Goal: Find specific page/section: Find specific page/section

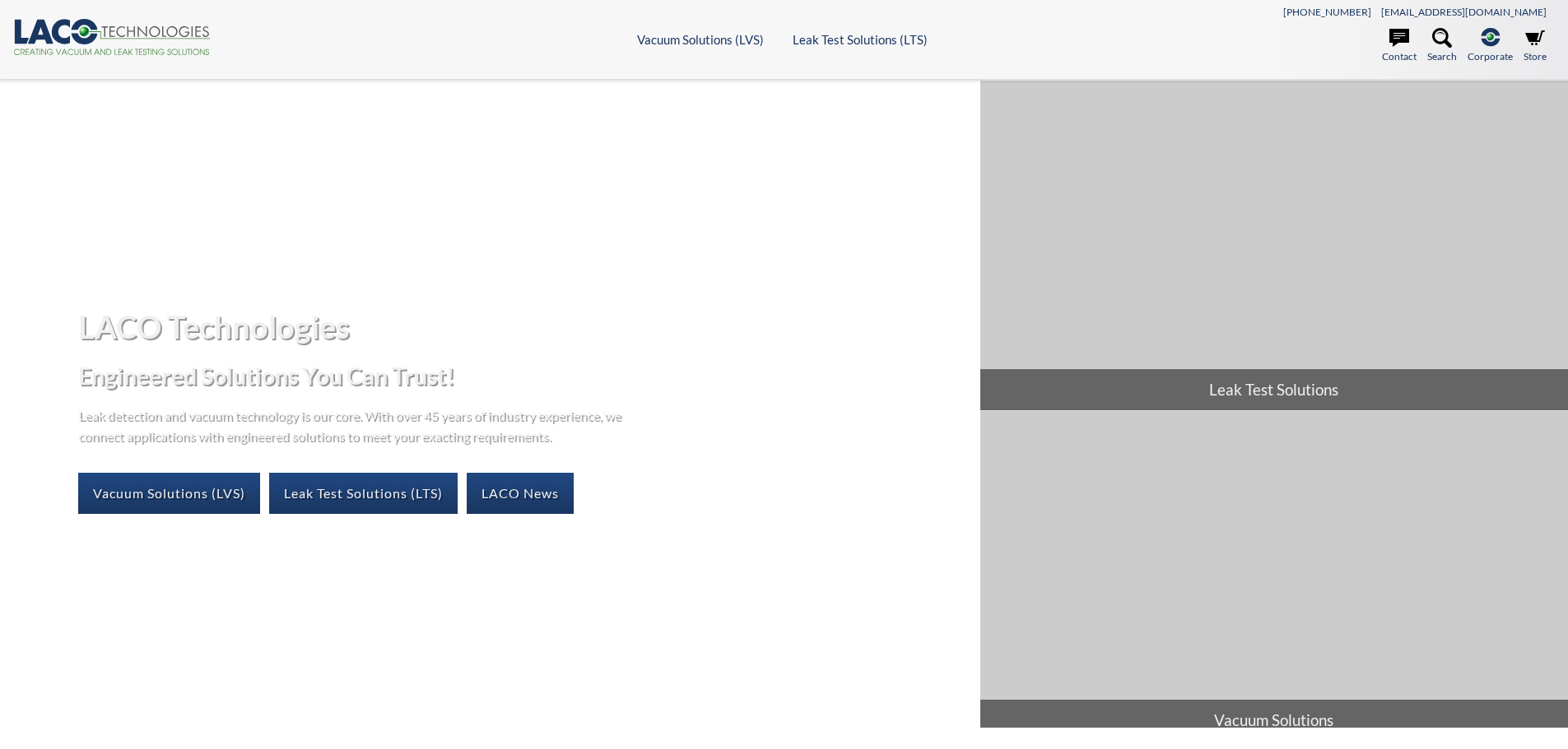
select select "Widget di traduzione della lingua"
click at [197, 494] on link "Vacuum Solutions (LVS)" at bounding box center [169, 494] width 182 height 41
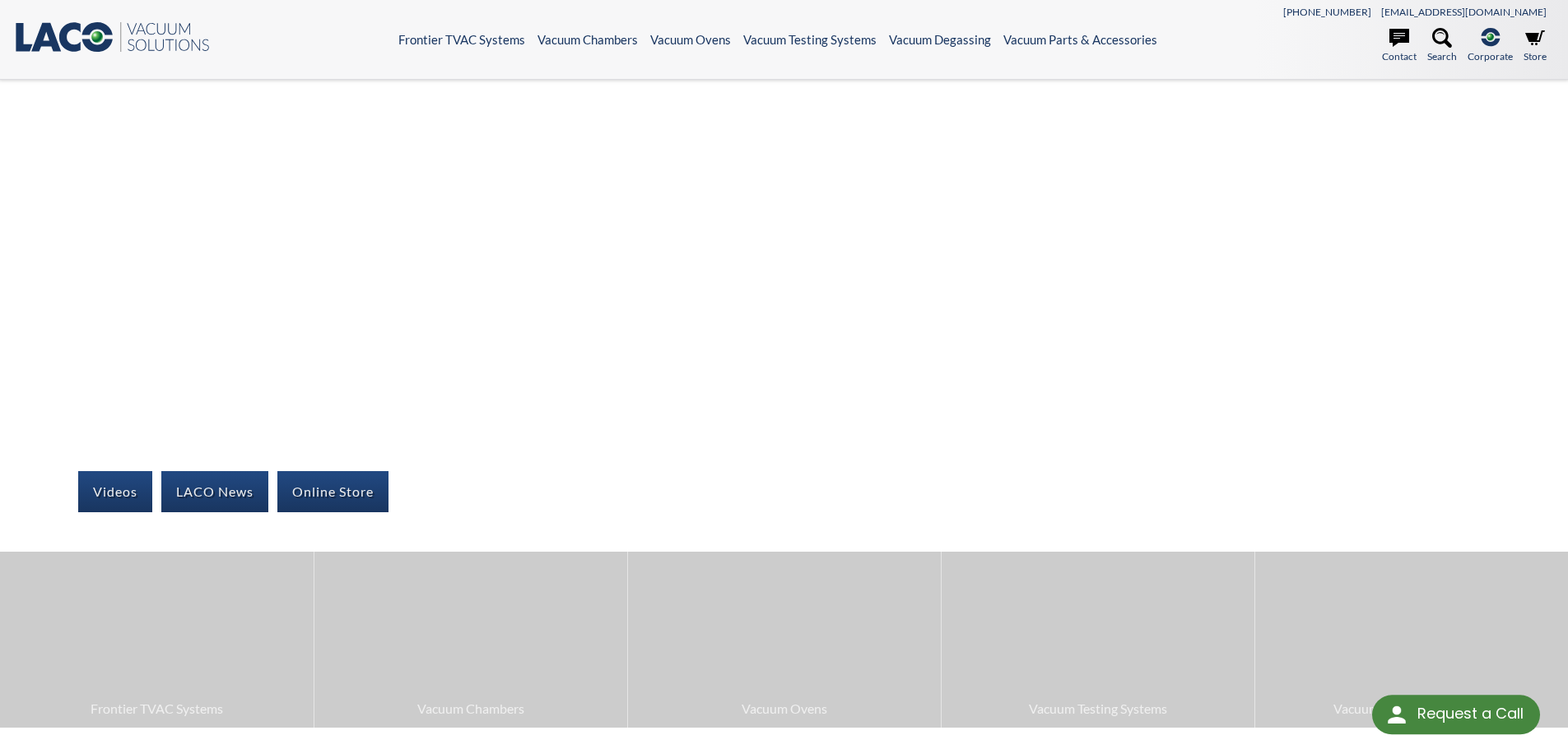
select select "Widget di traduzione della lingua"
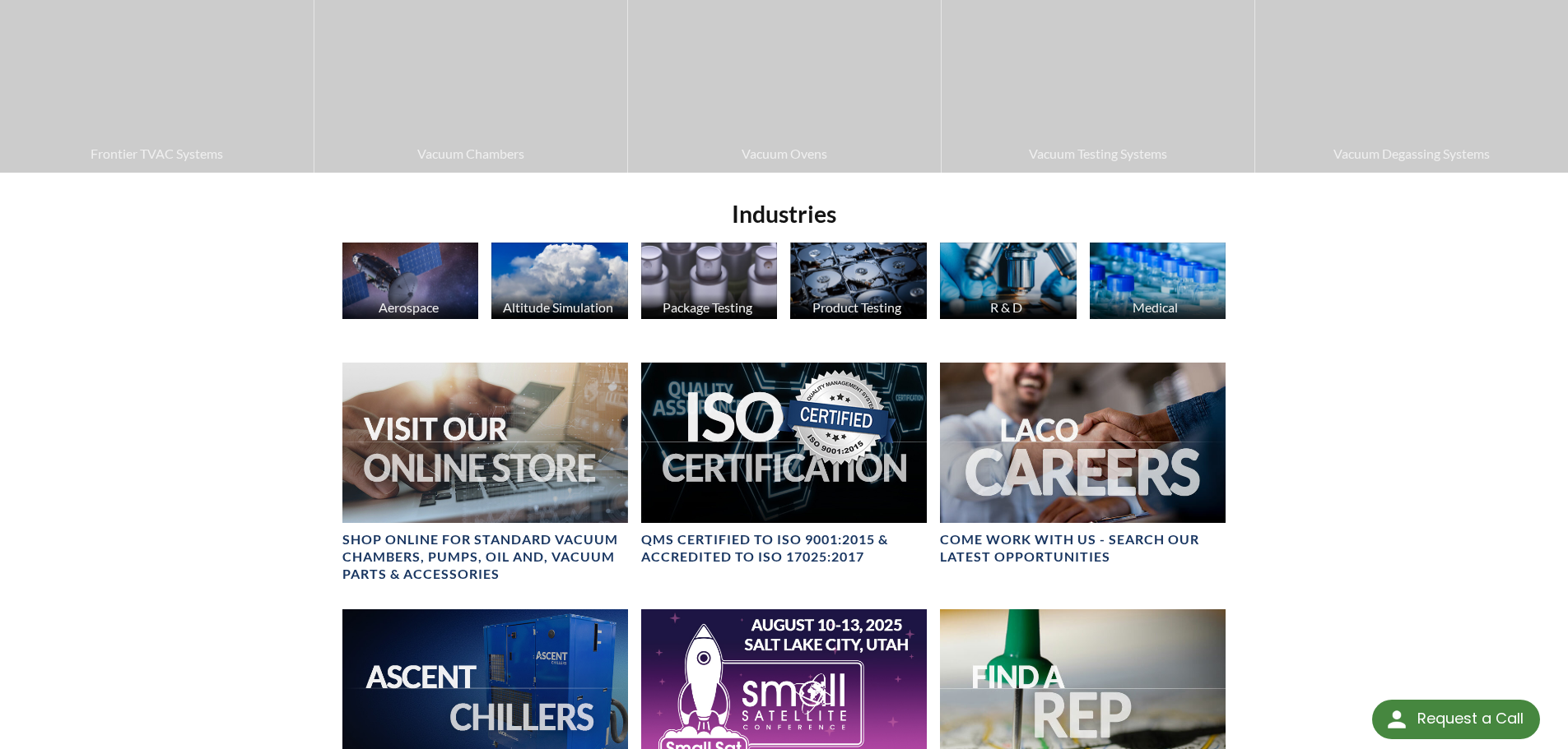
scroll to position [125, 0]
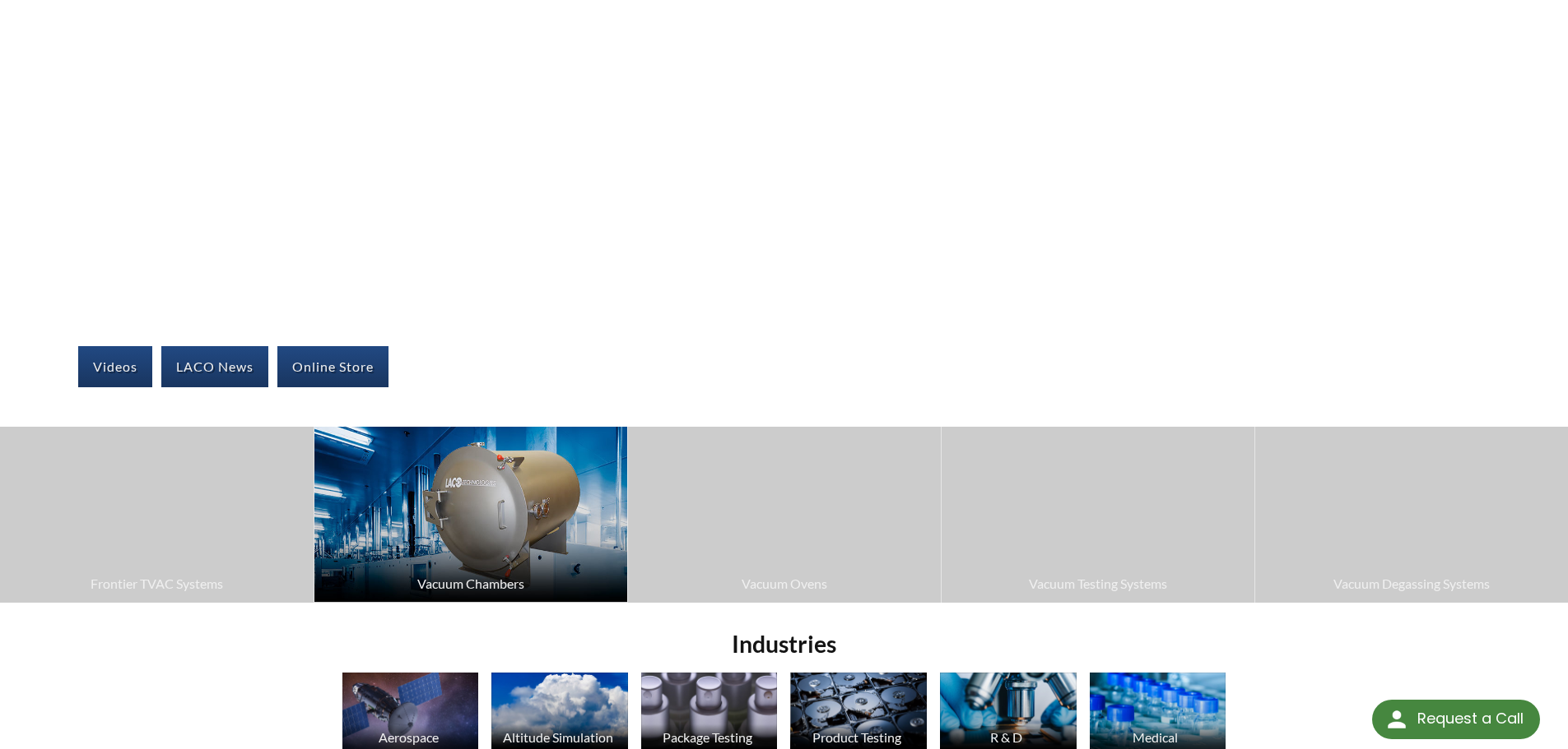
click at [460, 575] on span "Vacuum Chambers" at bounding box center [471, 584] width 296 height 21
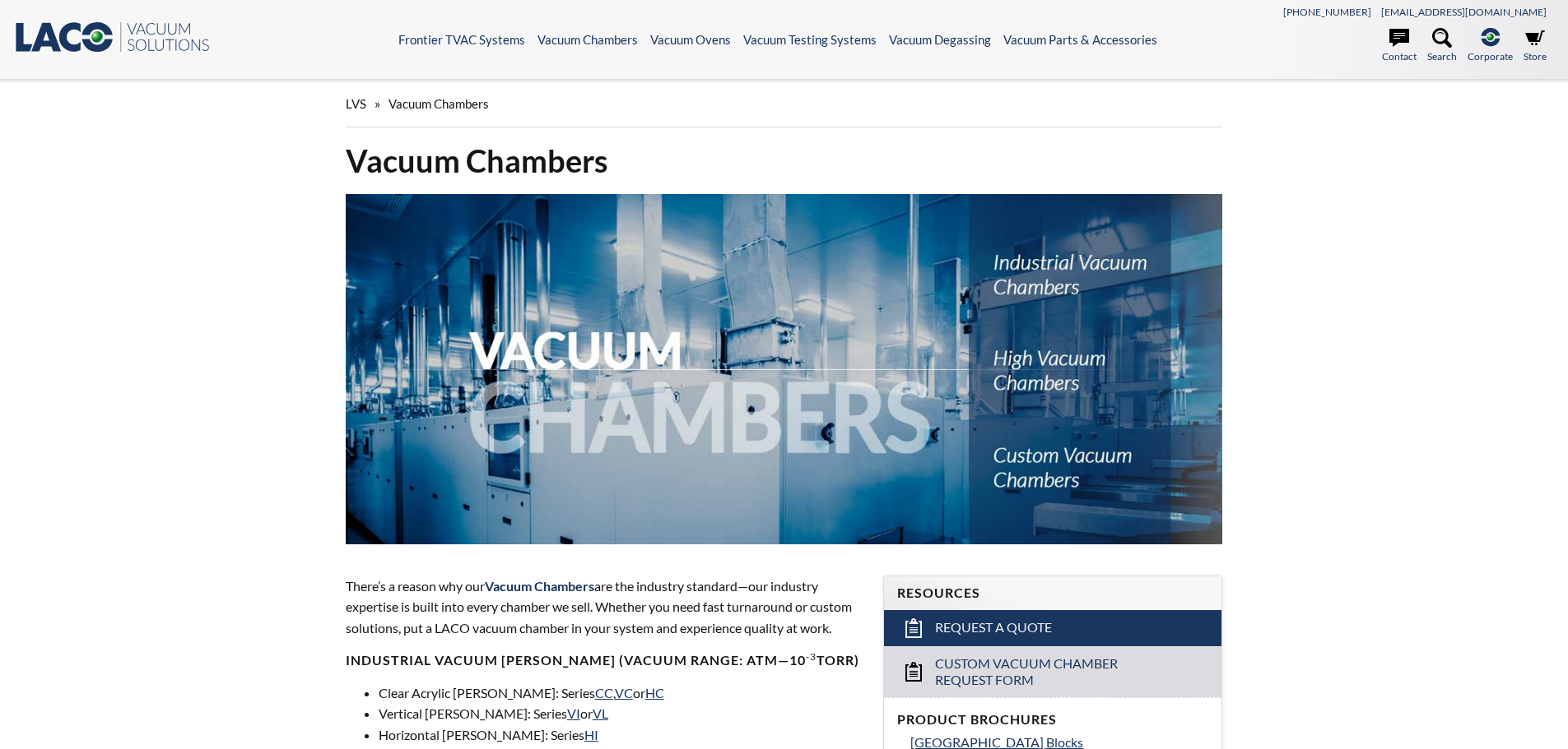
select select "Widget di traduzione della lingua"
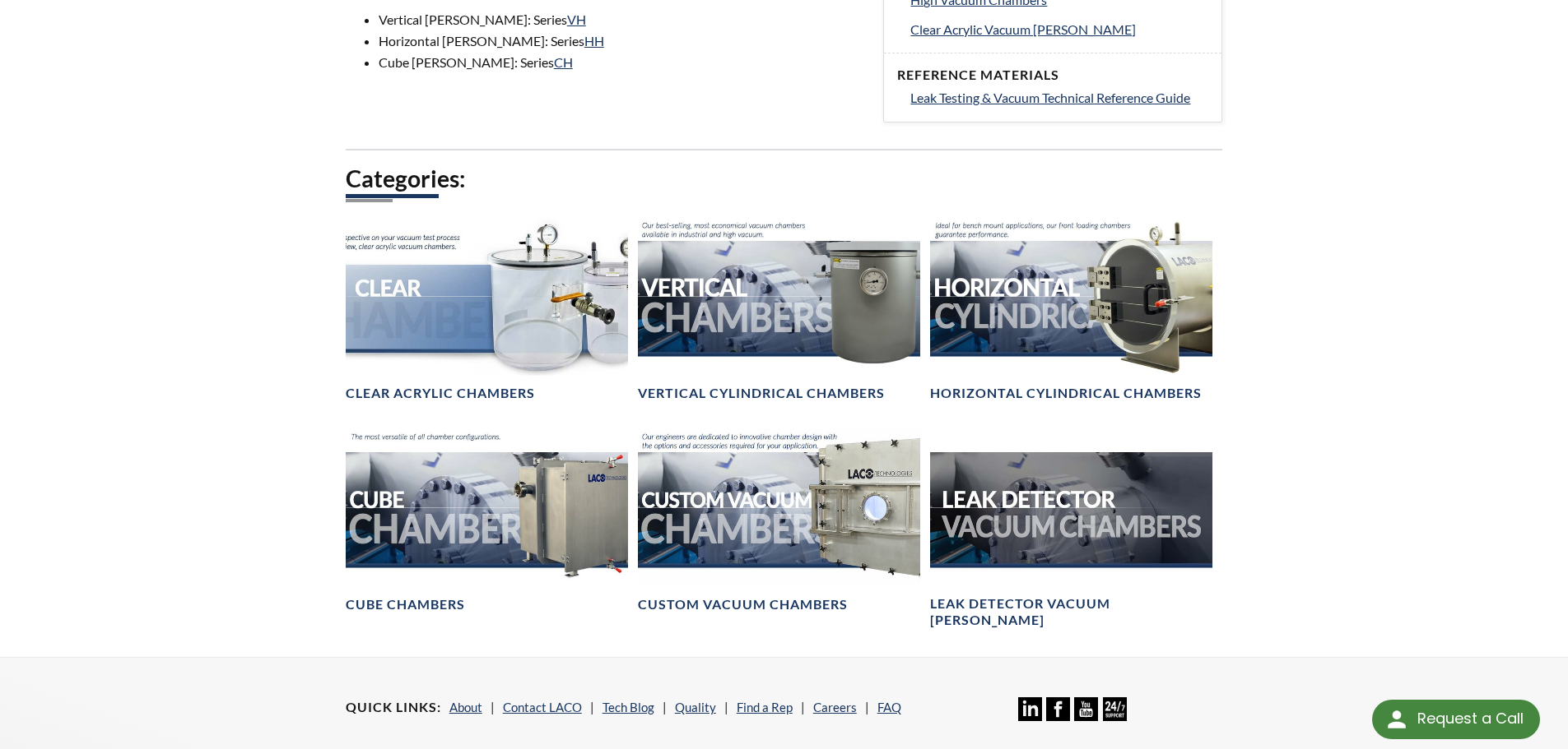
scroll to position [822, 0]
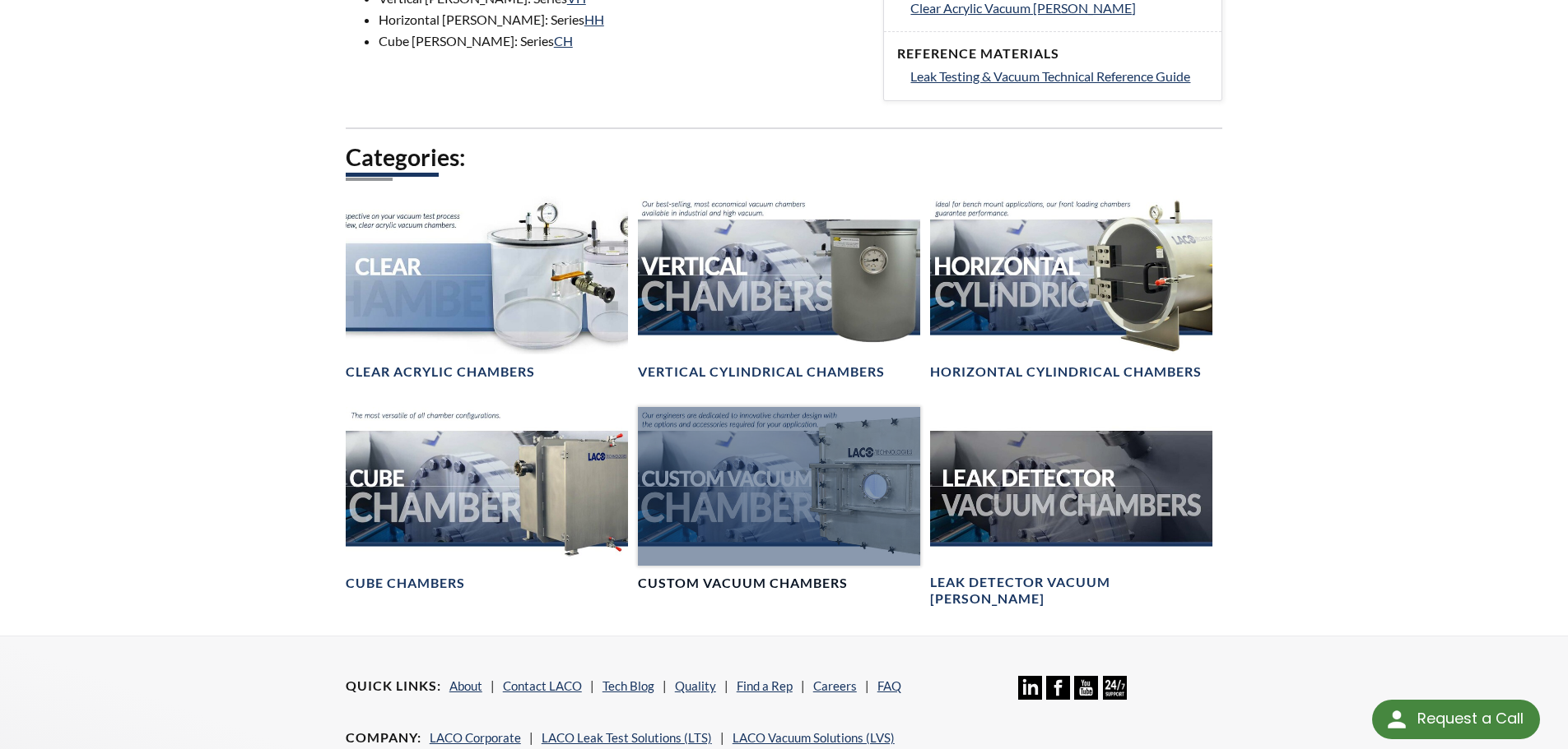
click at [749, 478] on div at bounding box center [778, 486] width 283 height 159
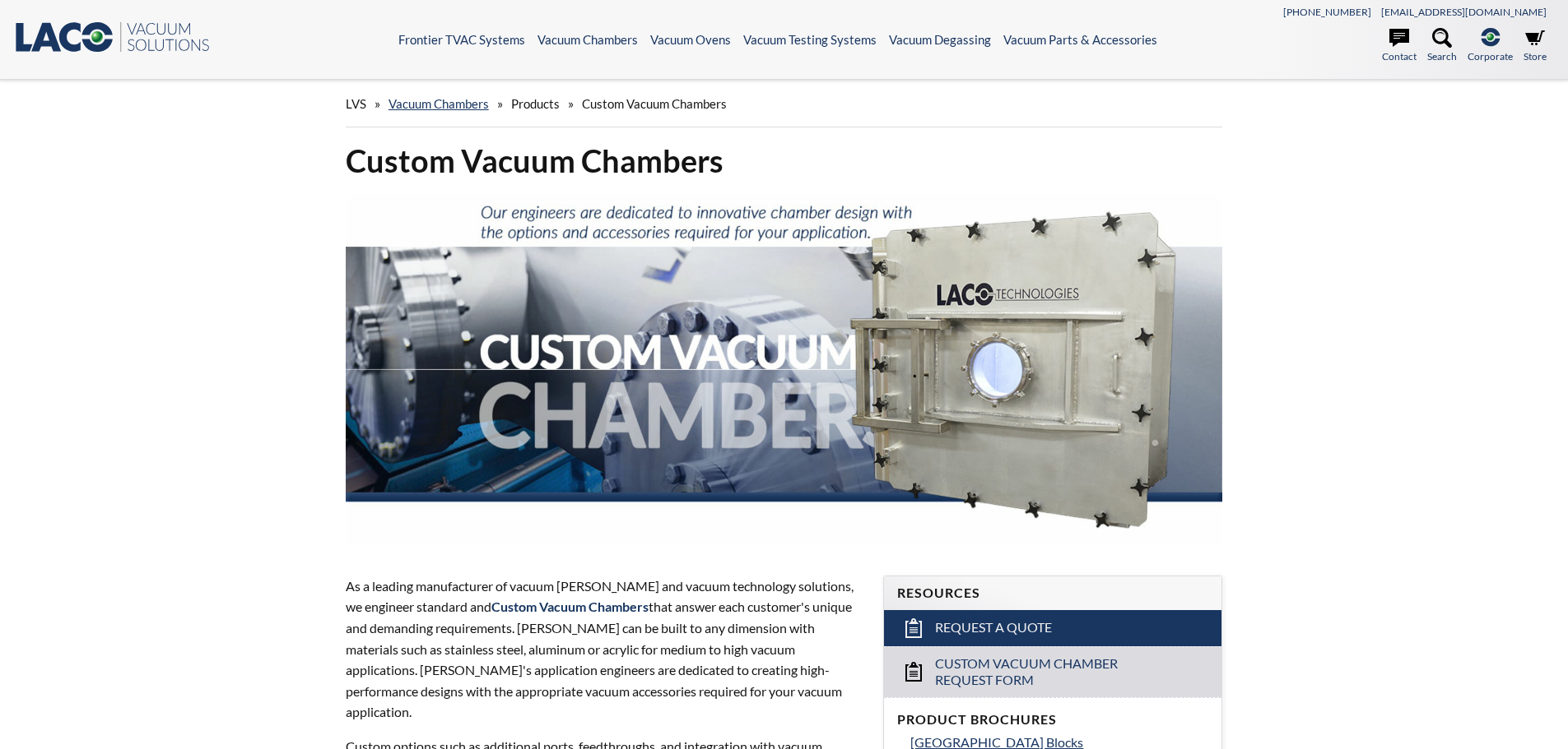
select select "Widget di traduzione della lingua"
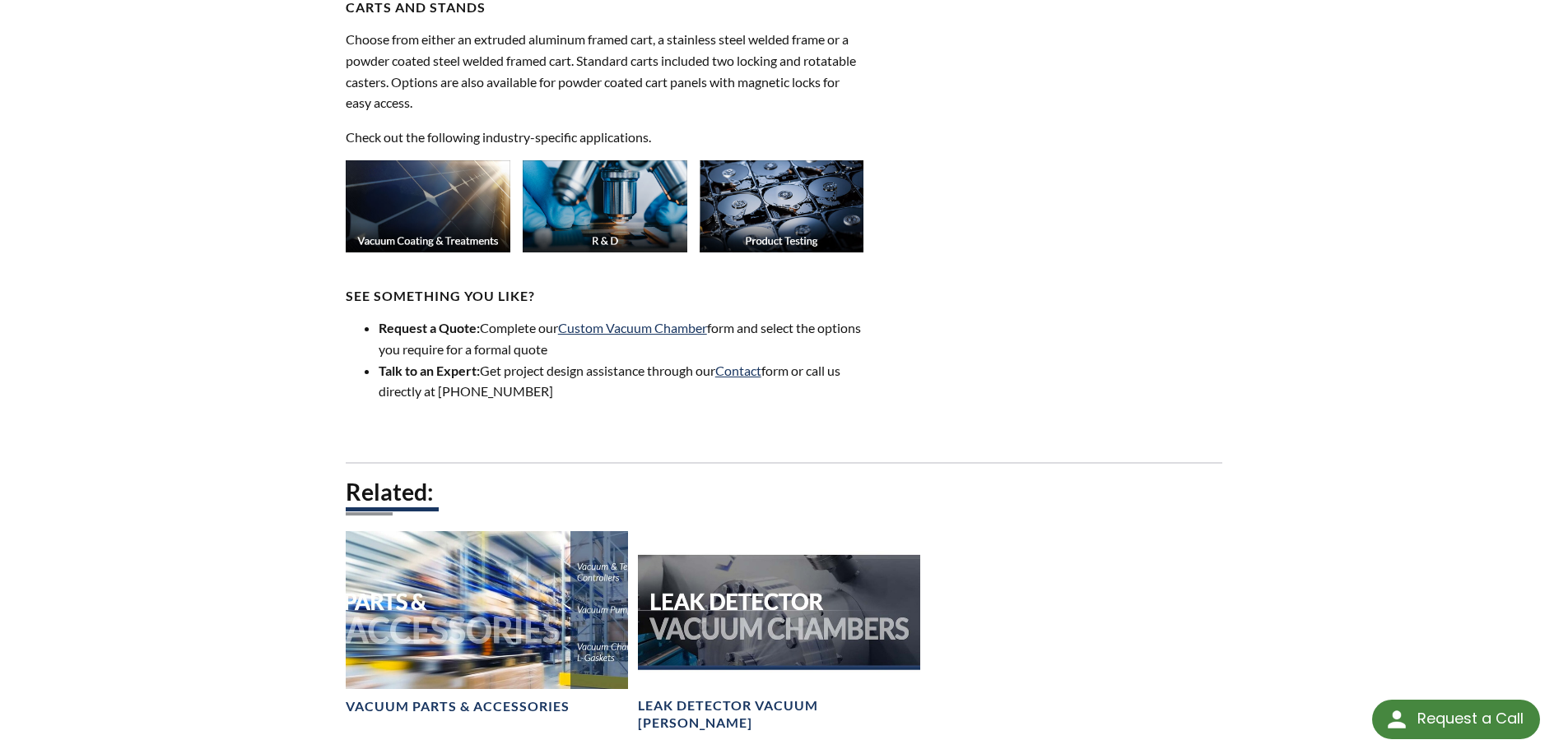
scroll to position [1892, 0]
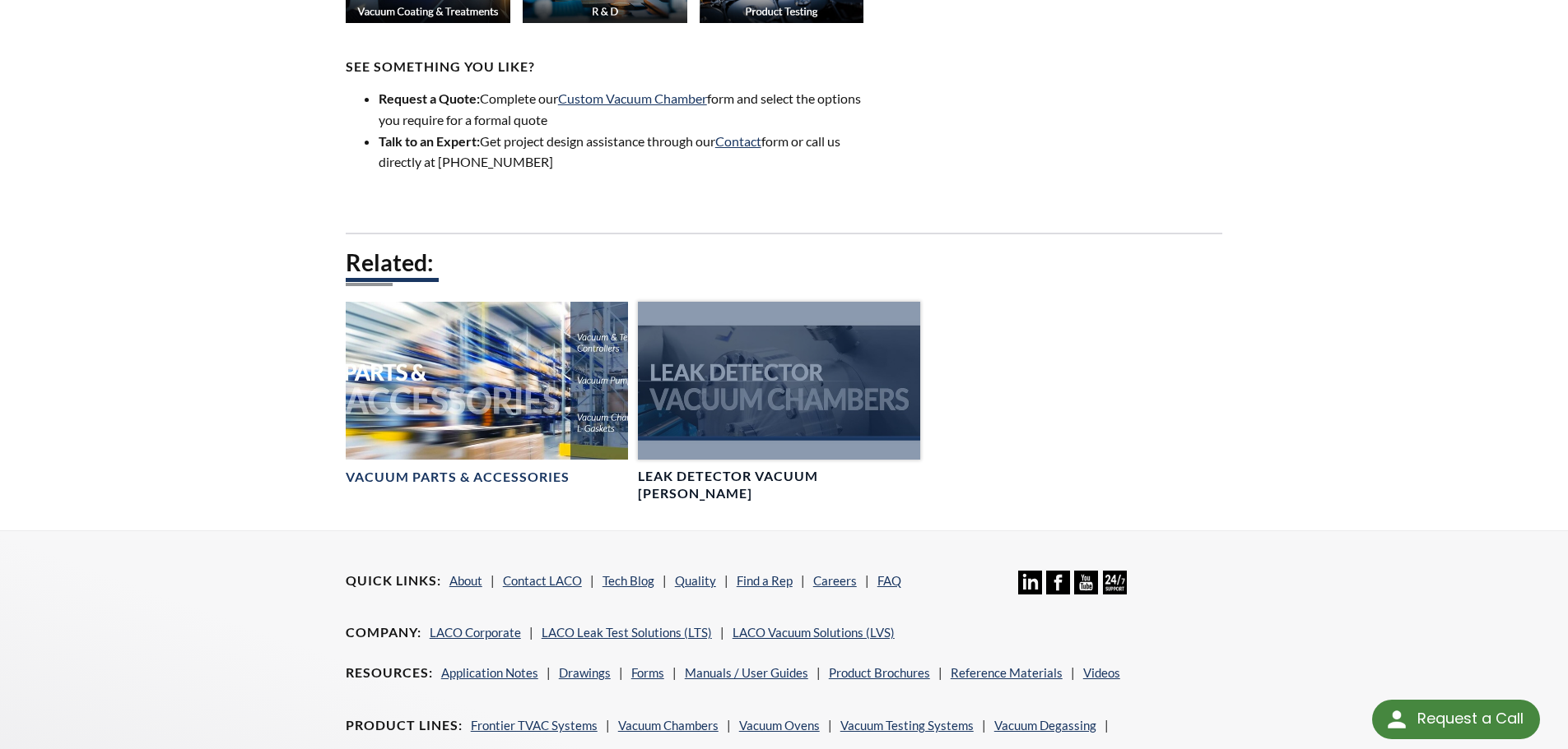
click at [789, 360] on div at bounding box center [778, 381] width 283 height 159
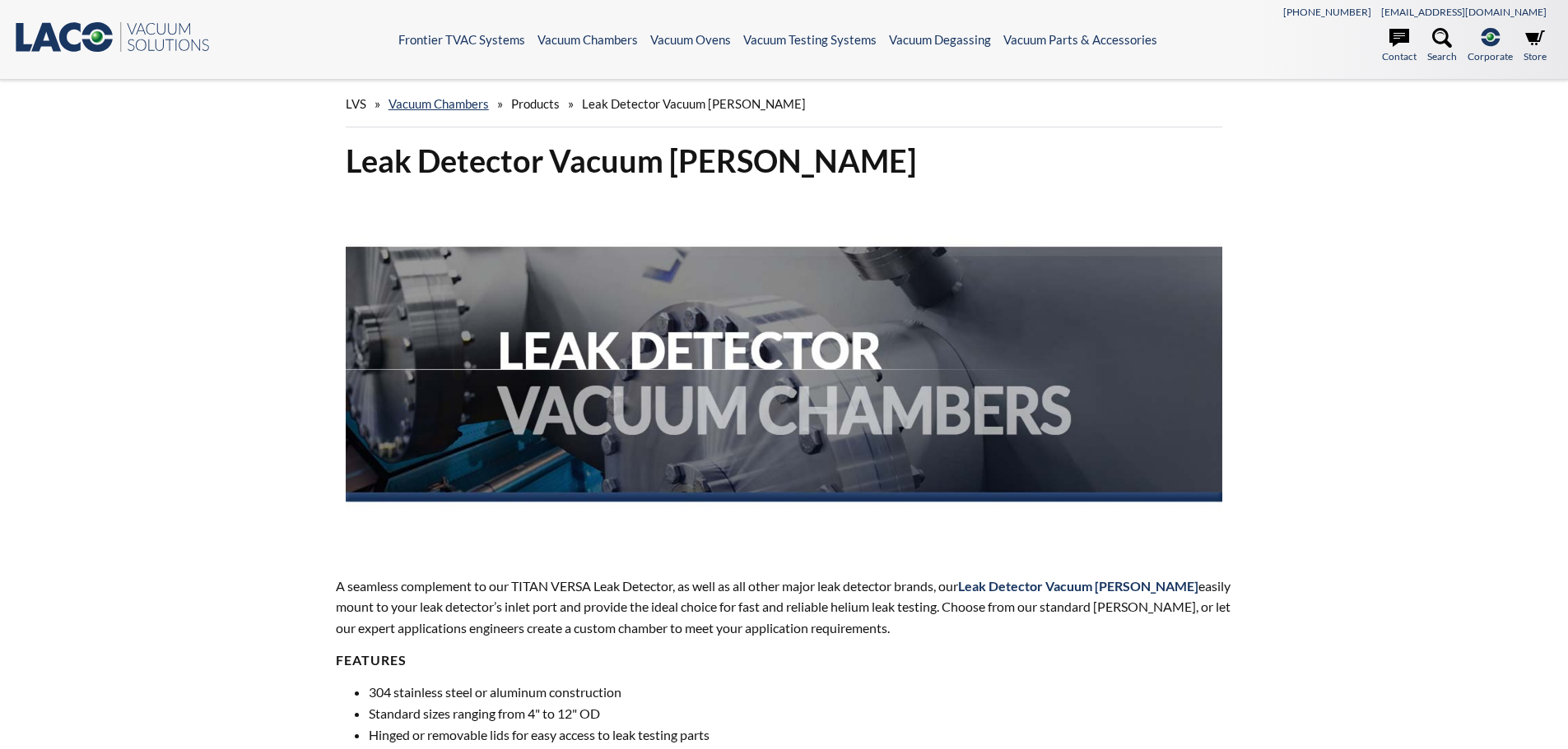
select select "Widget di traduzione della lingua"
click at [439, 108] on link "Vacuum Chambers" at bounding box center [439, 103] width 100 height 14
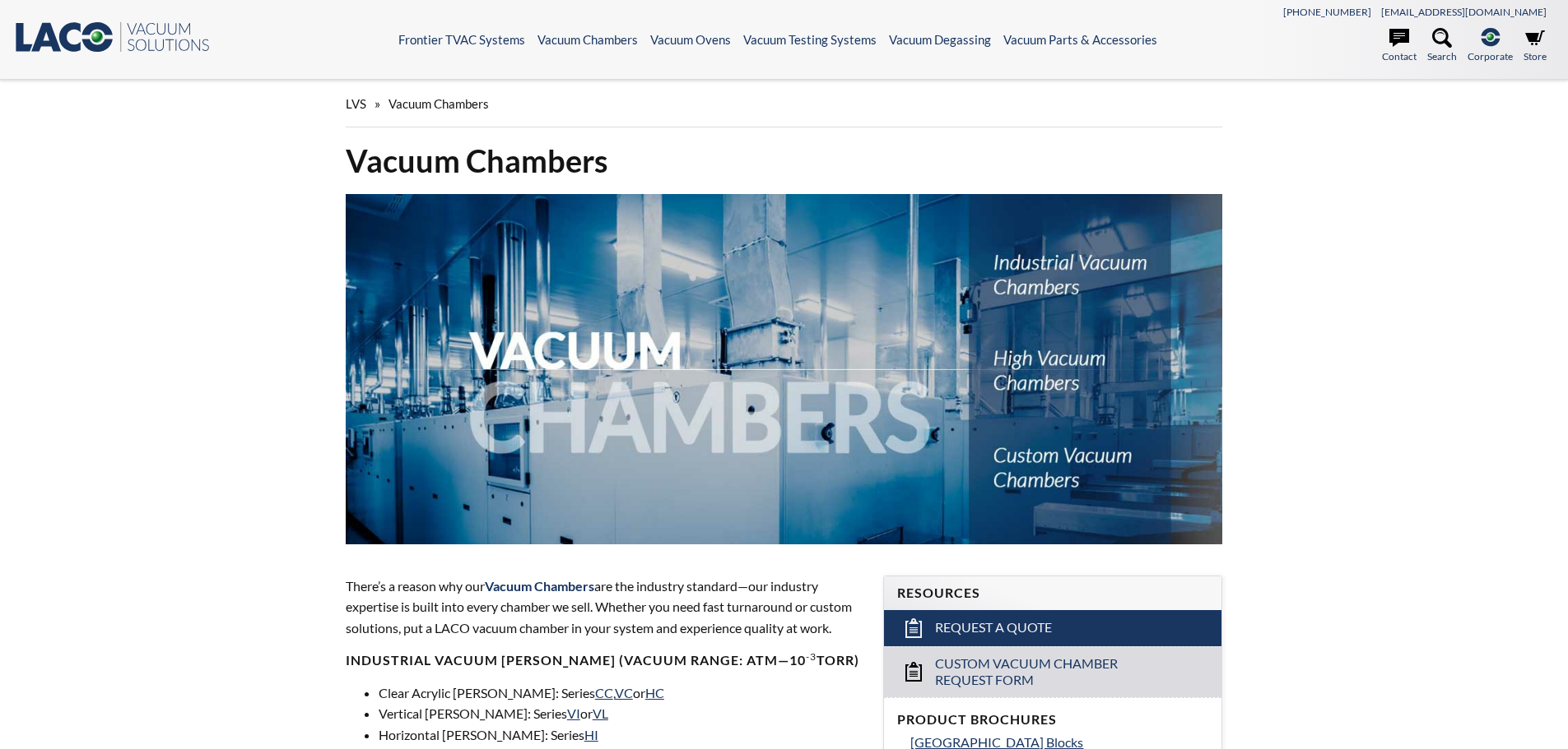
select select "Widget di traduzione della lingua"
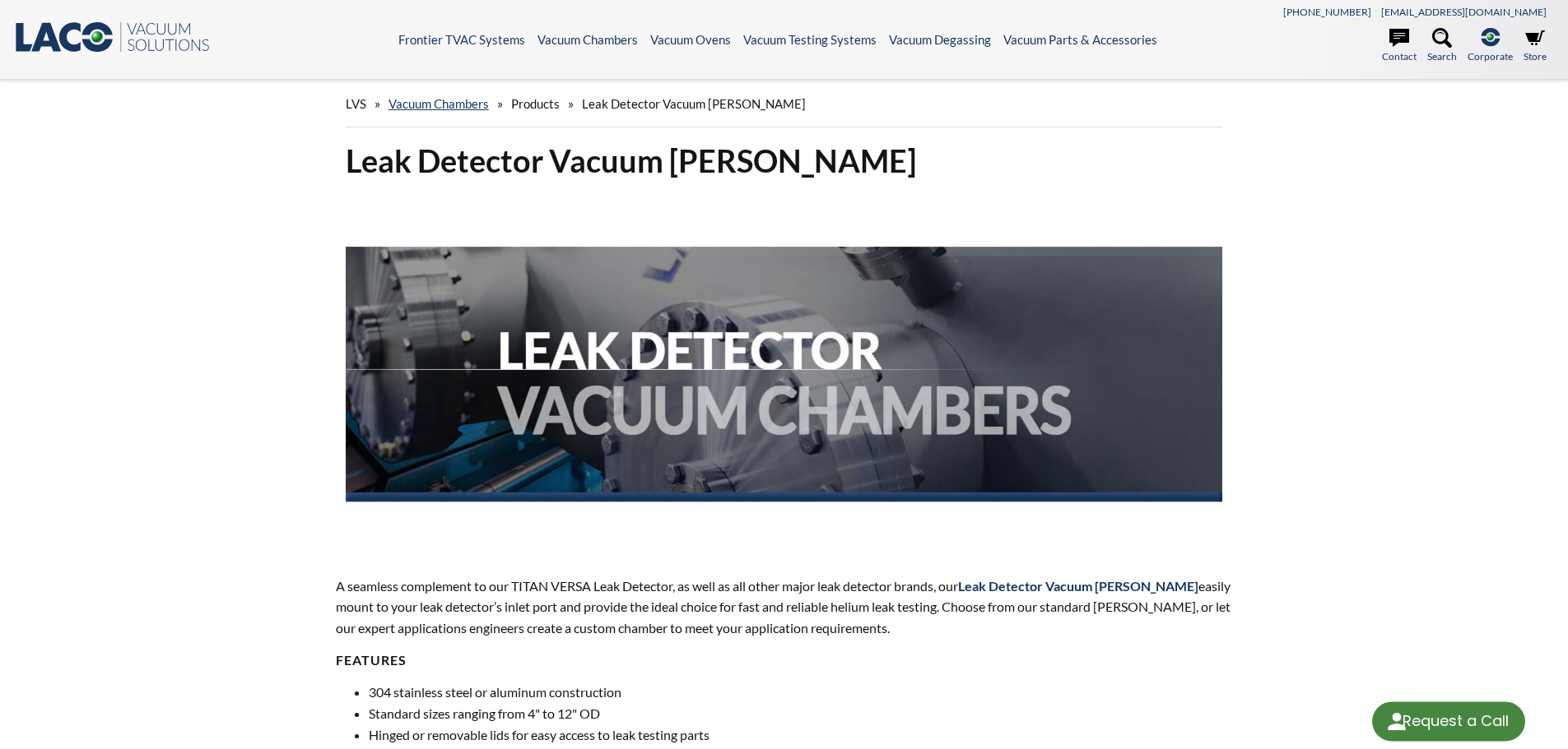
select select "Widget di traduzione della lingua"
